Goal: Check status

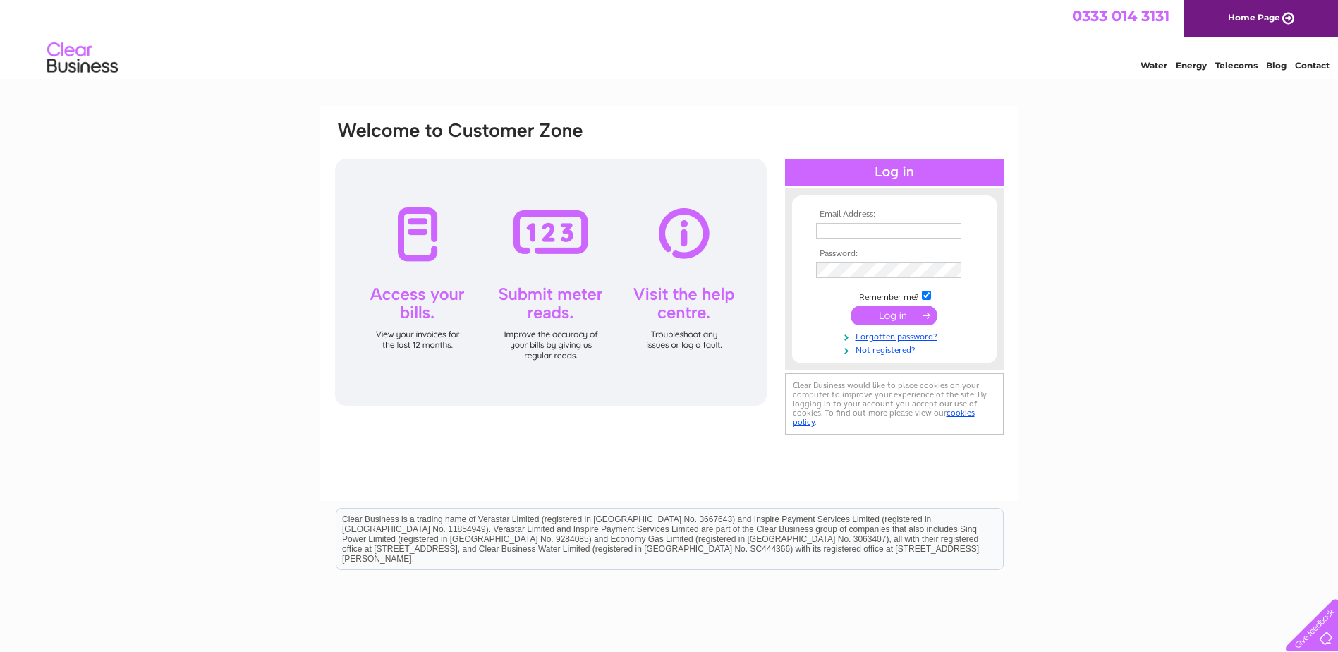
type input "spamedica.accounts@spamedica.co.uk"
click at [881, 320] on input "submit" at bounding box center [894, 315] width 87 height 20
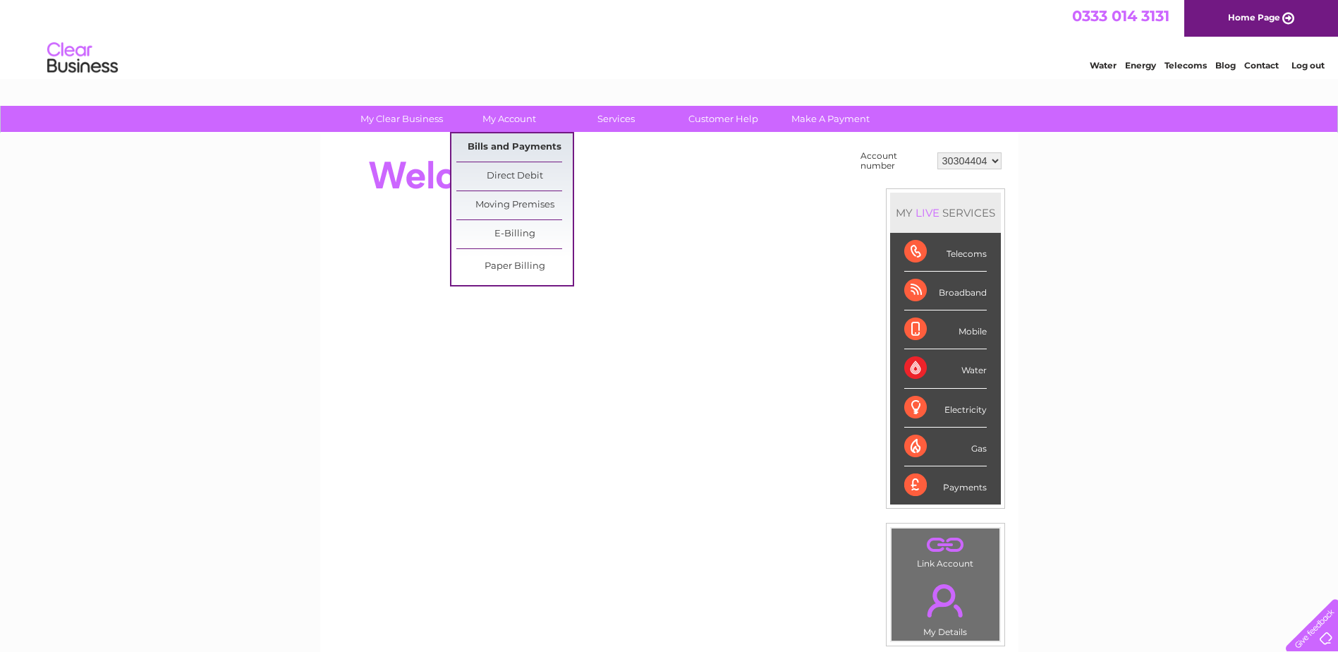
click at [518, 141] on link "Bills and Payments" at bounding box center [514, 147] width 116 height 28
